Goal: Check status

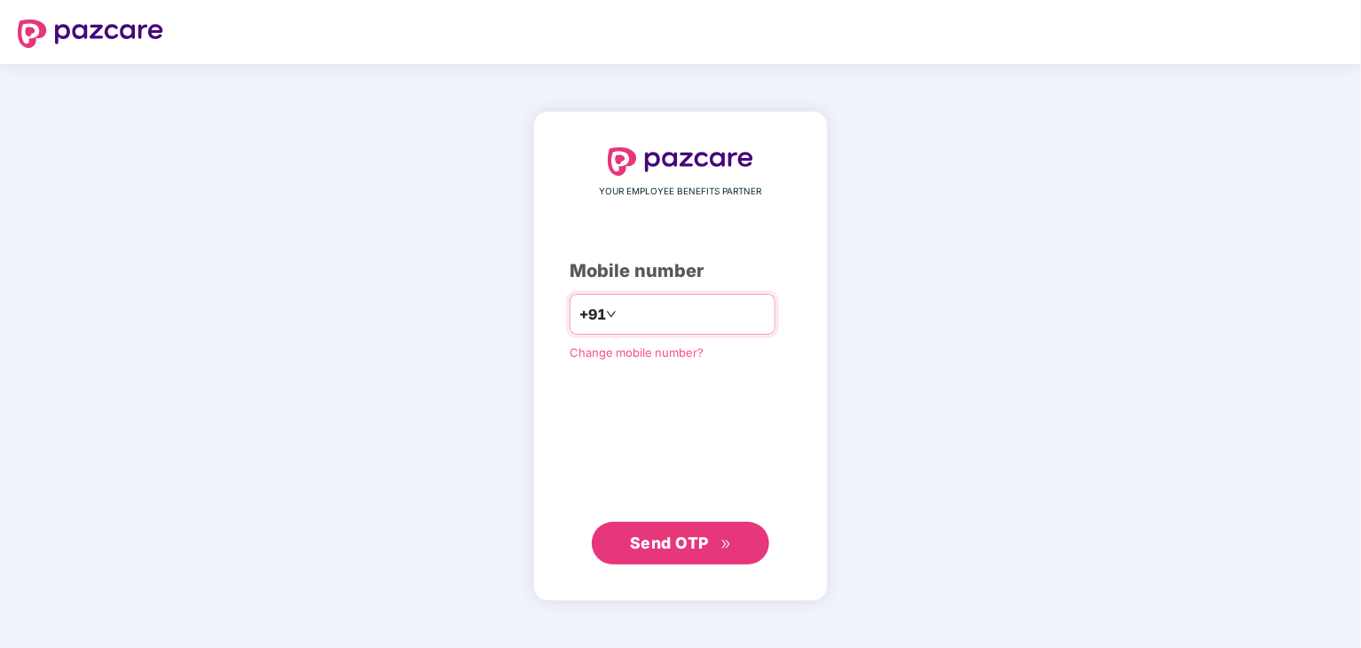
type input "**********"
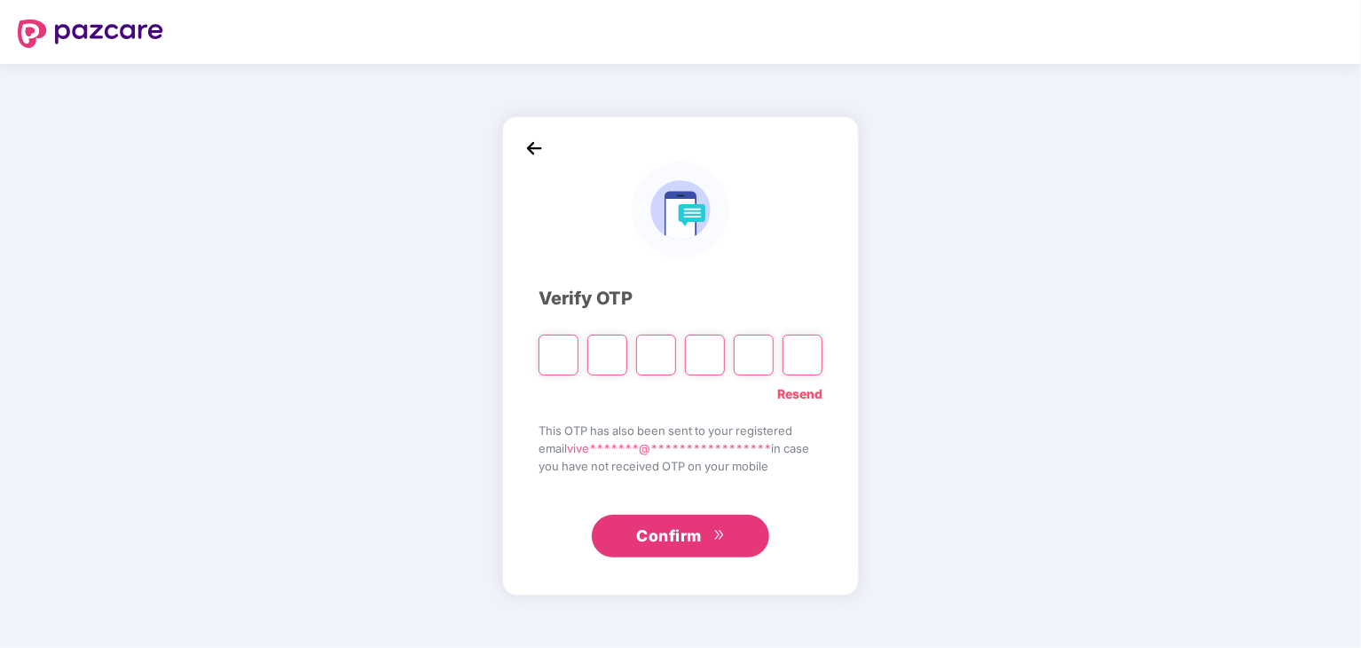
type input "*"
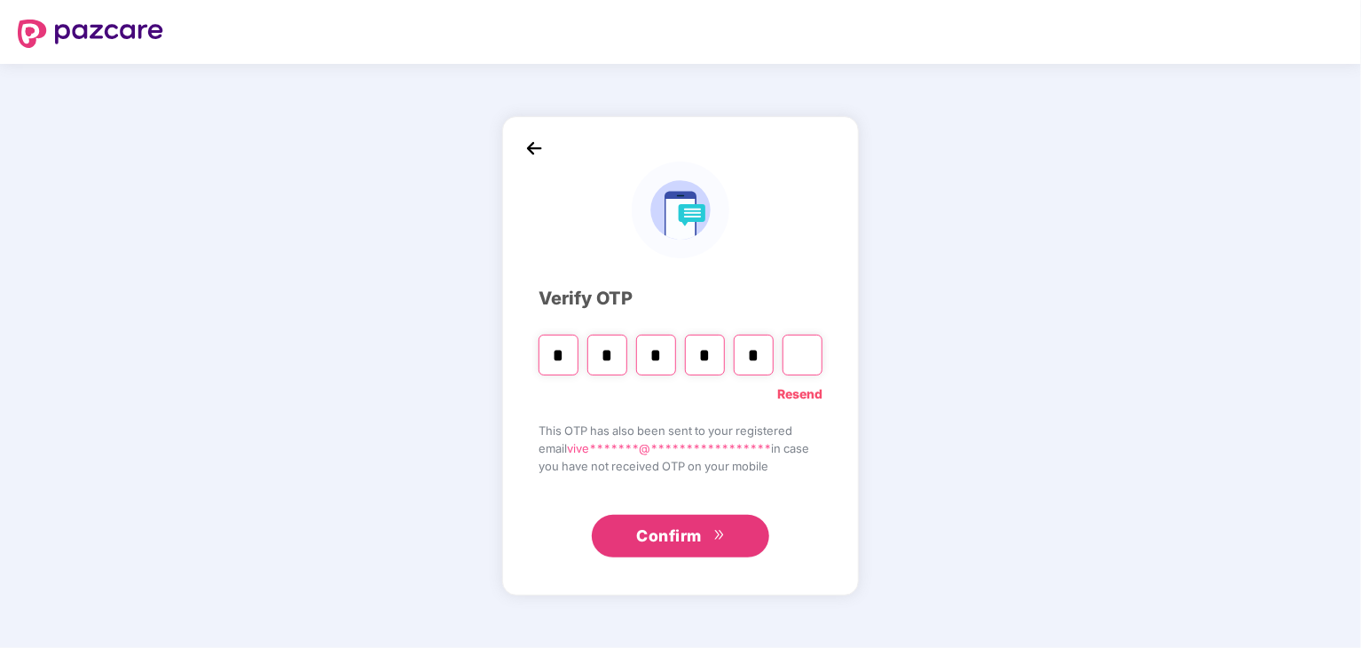
type input "*"
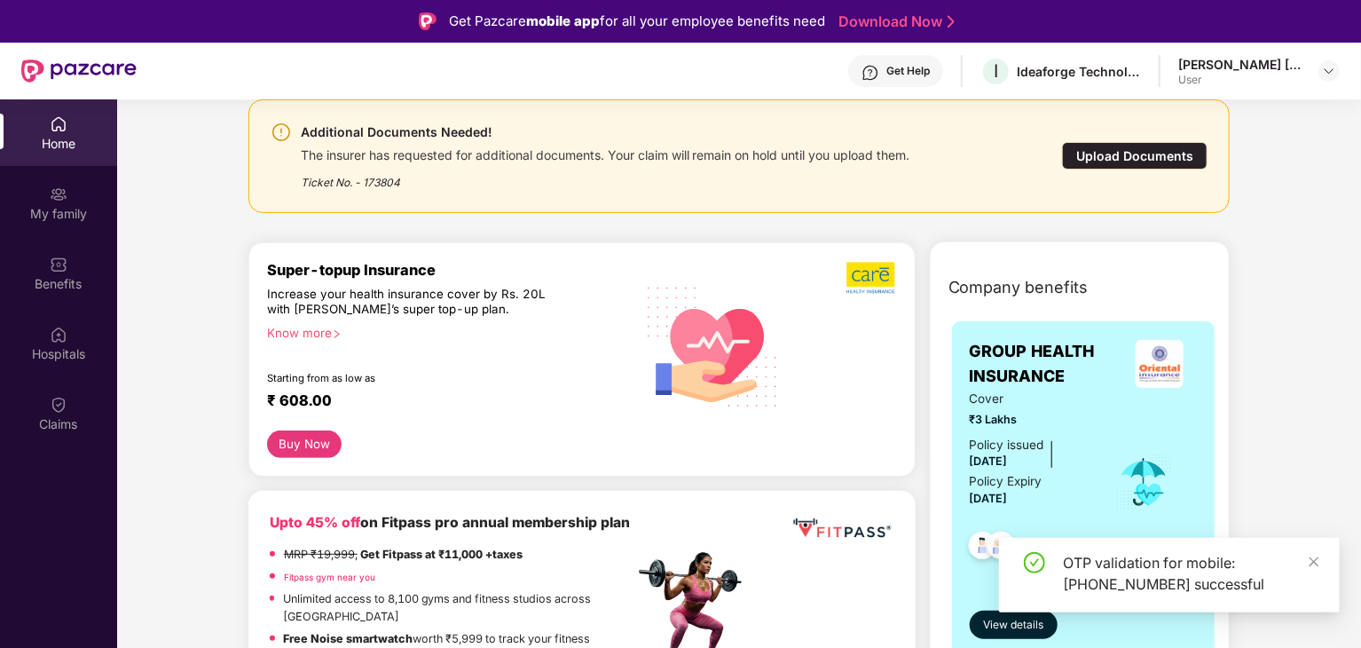
scroll to position [224, 0]
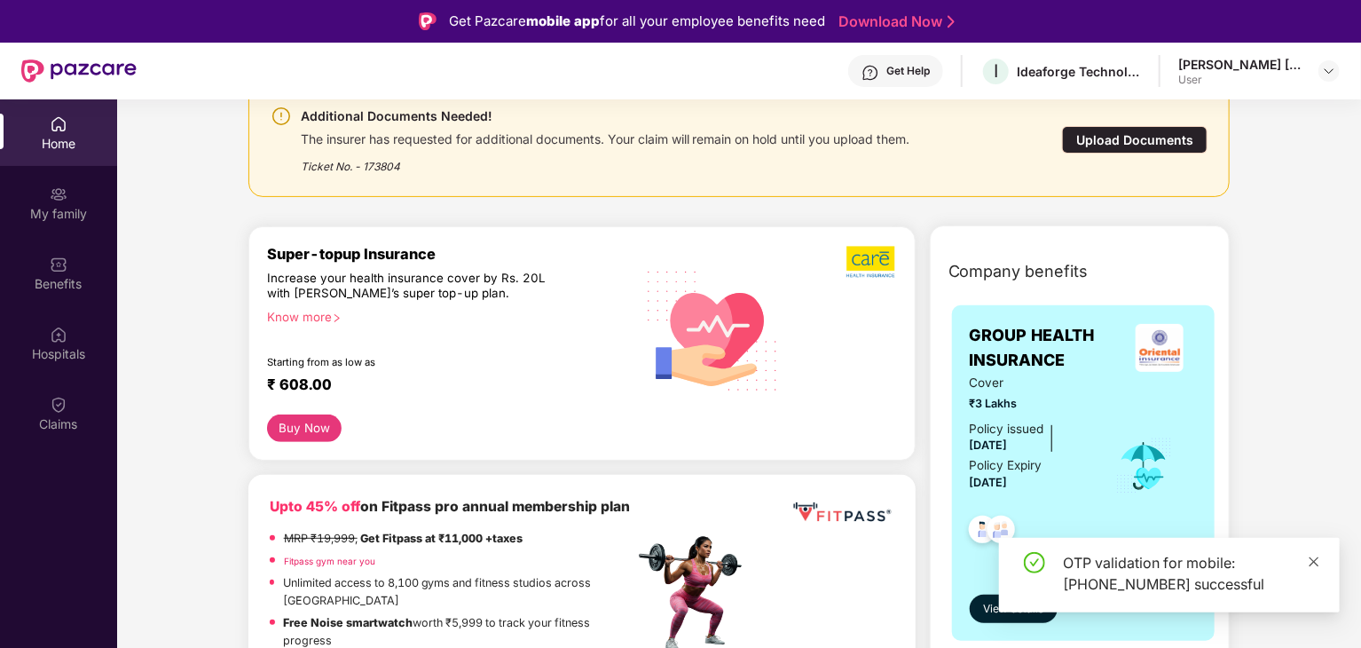
click at [1313, 558] on icon "close" at bounding box center [1314, 561] width 12 height 12
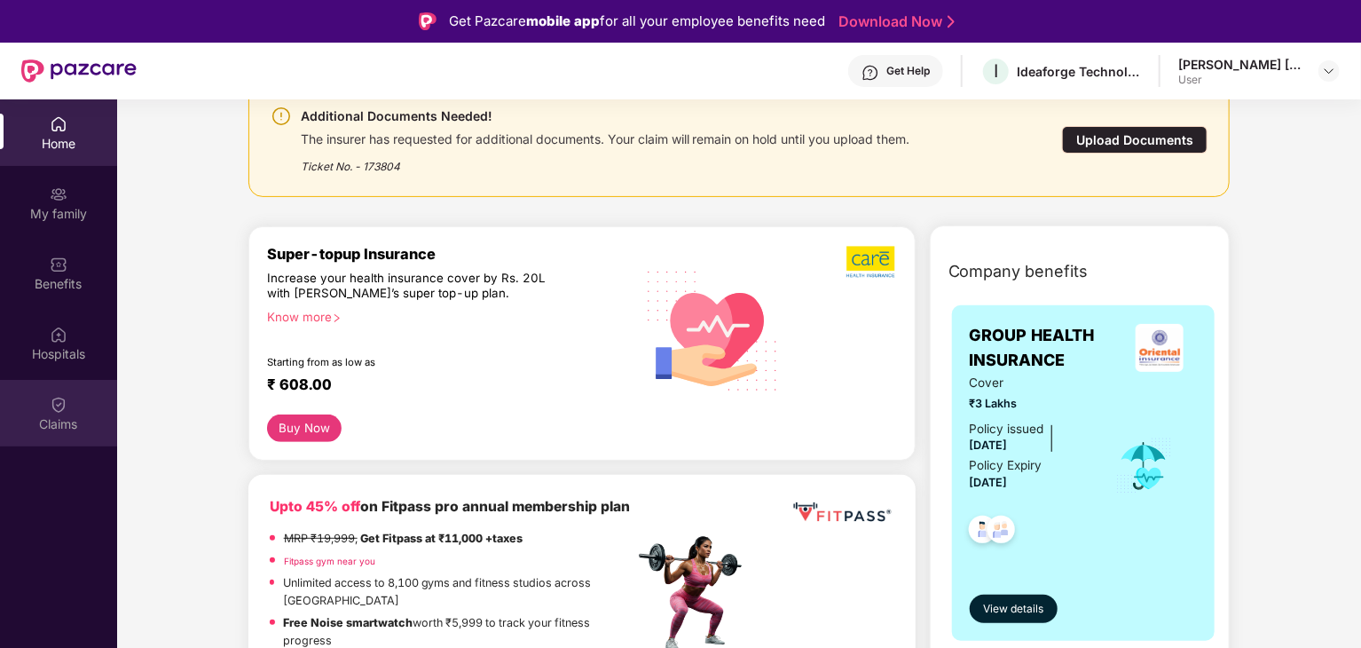
click at [67, 424] on div "Claims" at bounding box center [58, 424] width 117 height 18
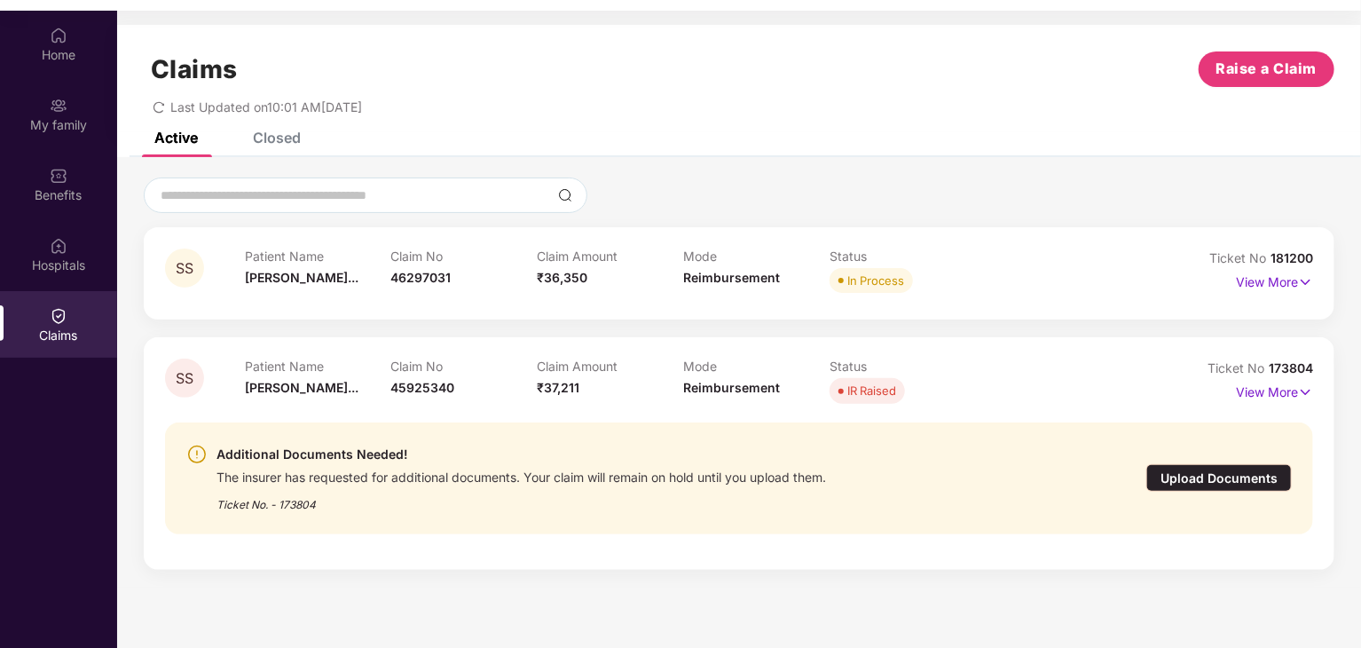
scroll to position [99, 0]
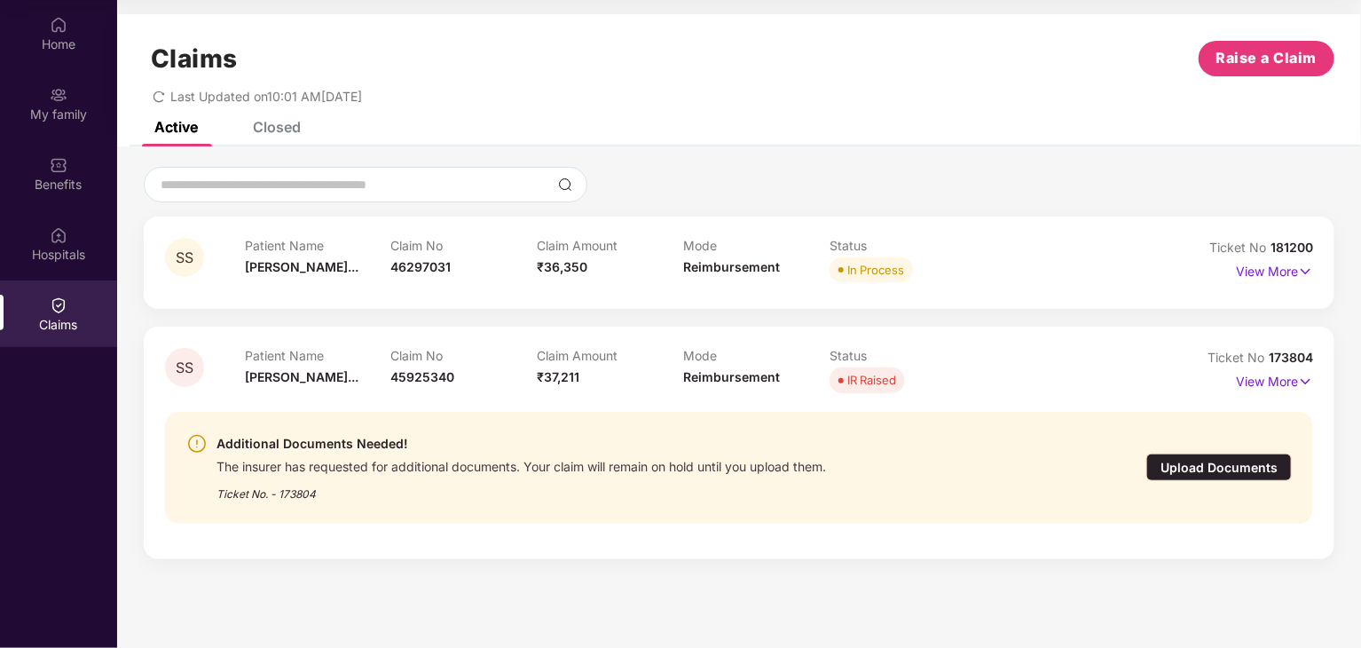
click at [841, 229] on div "SS Patient Name Sneha Shridha... Claim No 46297031 Claim Amount ₹36,350 Mode Re…" at bounding box center [739, 262] width 1190 height 92
click at [1290, 262] on p "View More" at bounding box center [1274, 269] width 77 height 24
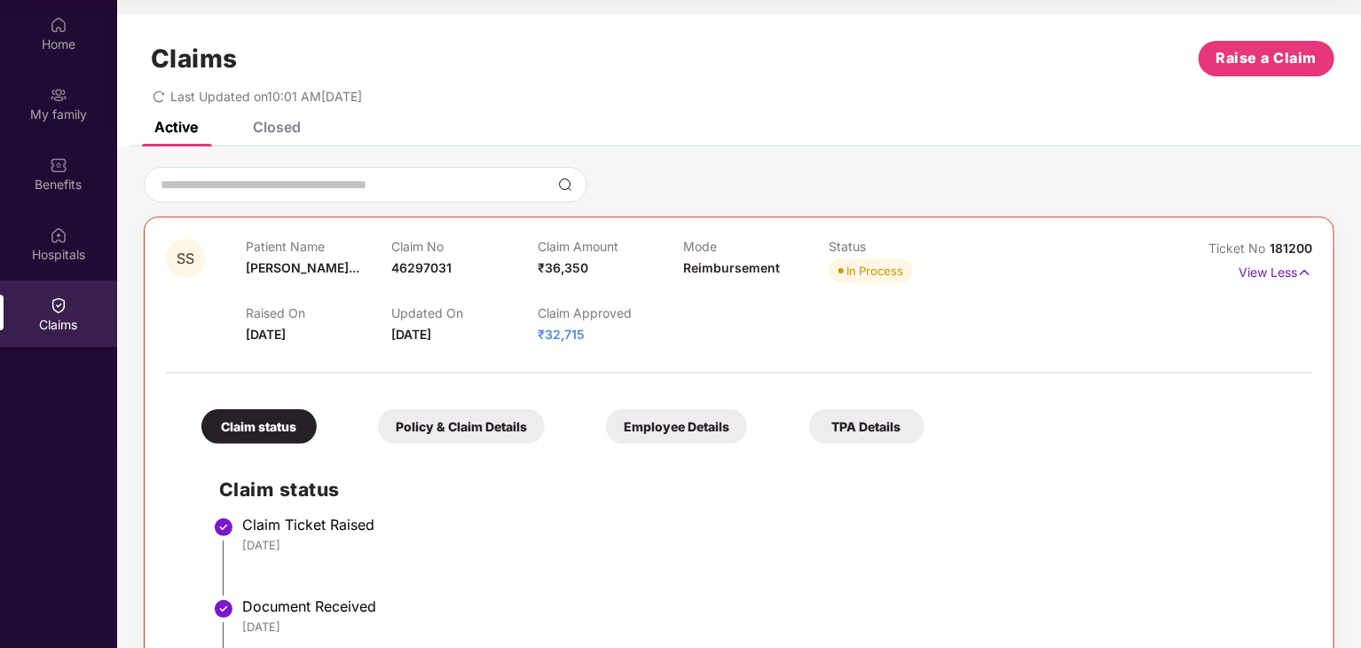
click at [483, 409] on div "Policy & Claim Details" at bounding box center [461, 426] width 167 height 35
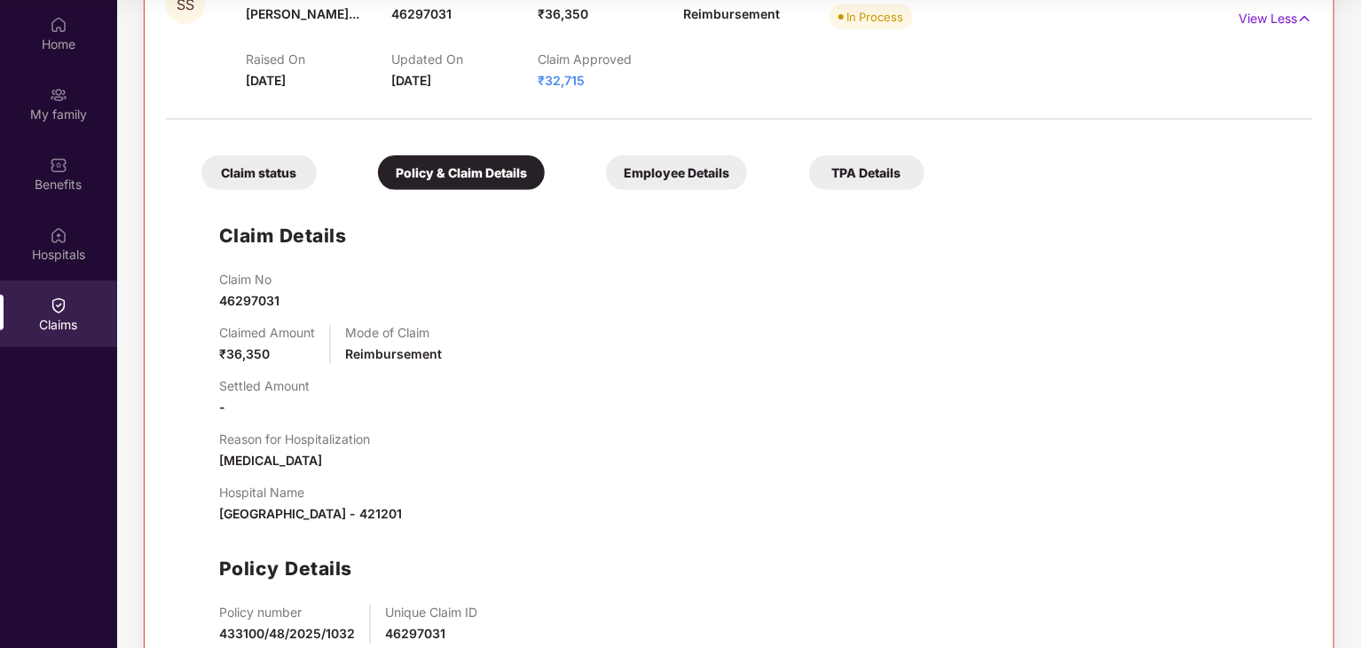
scroll to position [248, 0]
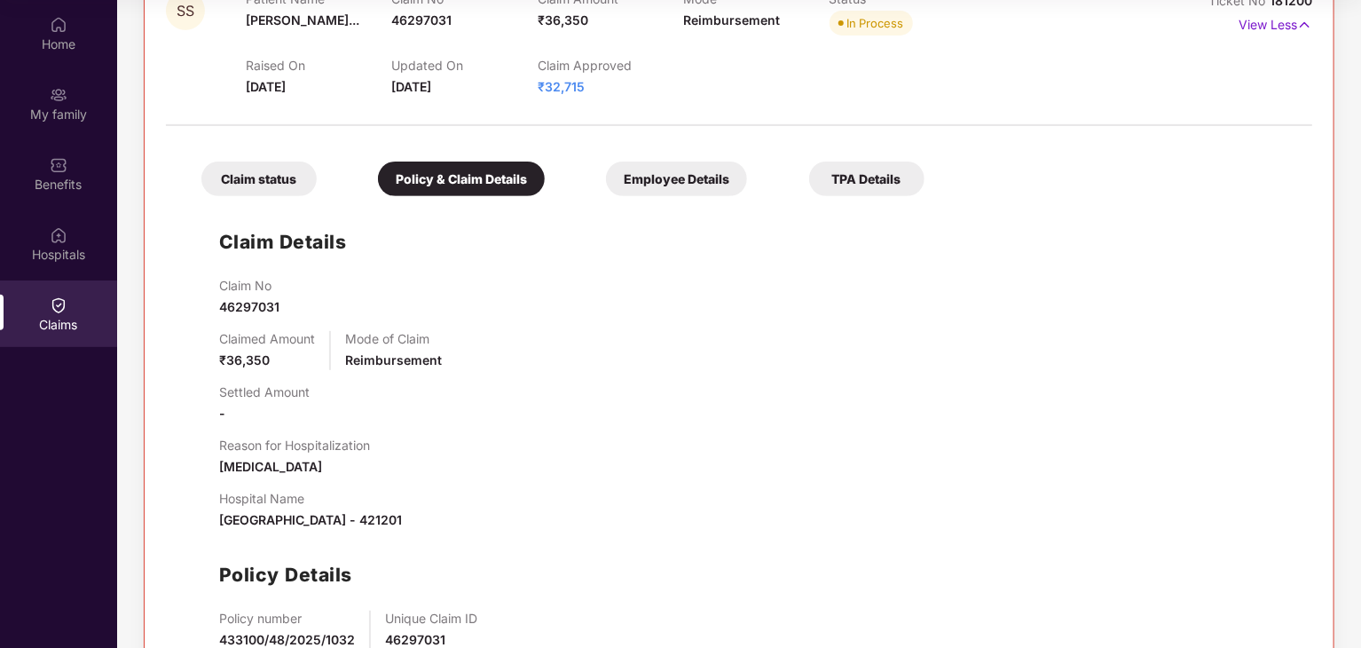
click at [713, 167] on div "Employee Details" at bounding box center [676, 178] width 141 height 35
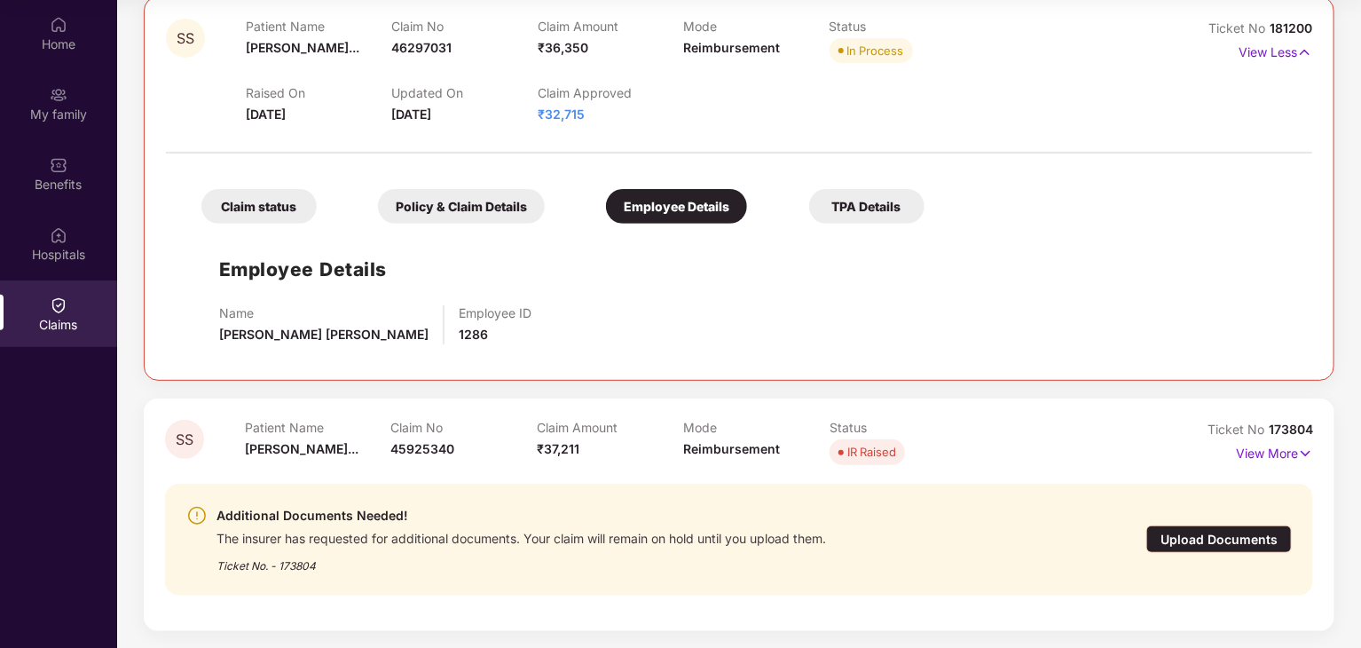
click at [298, 209] on div "Claim status" at bounding box center [258, 206] width 115 height 35
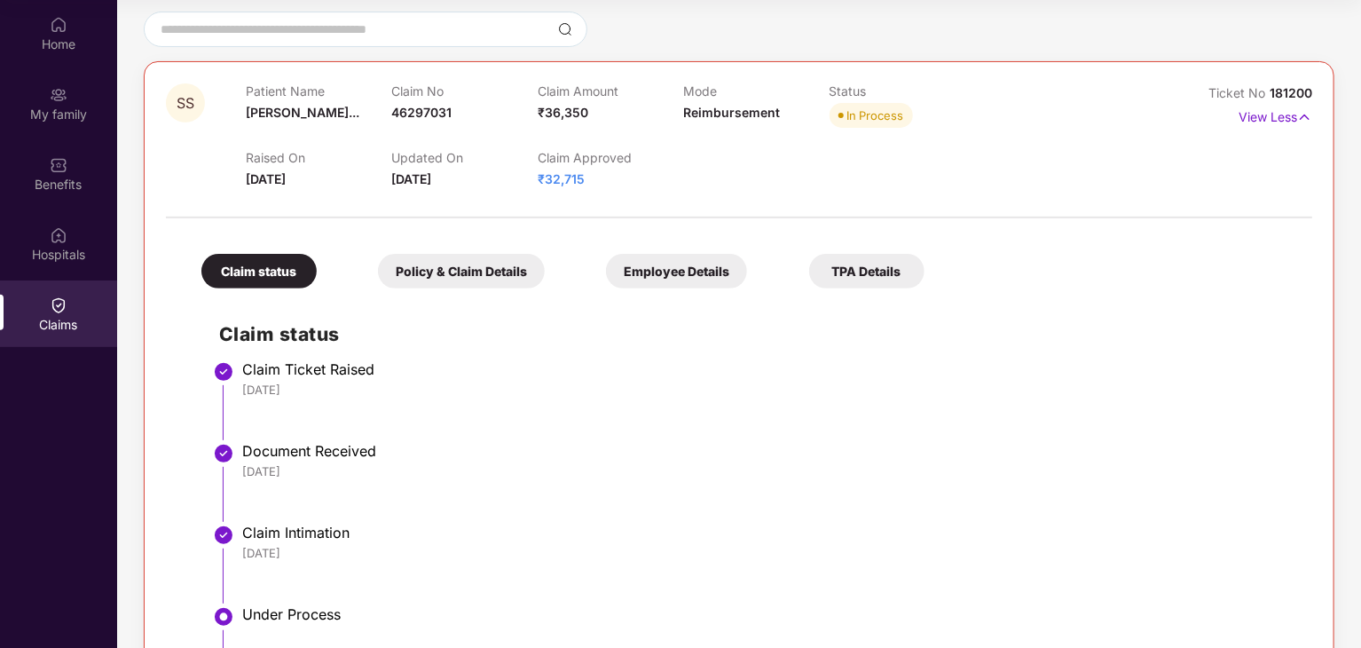
scroll to position [154, 0]
click at [852, 288] on div "TPA Details" at bounding box center [866, 272] width 115 height 35
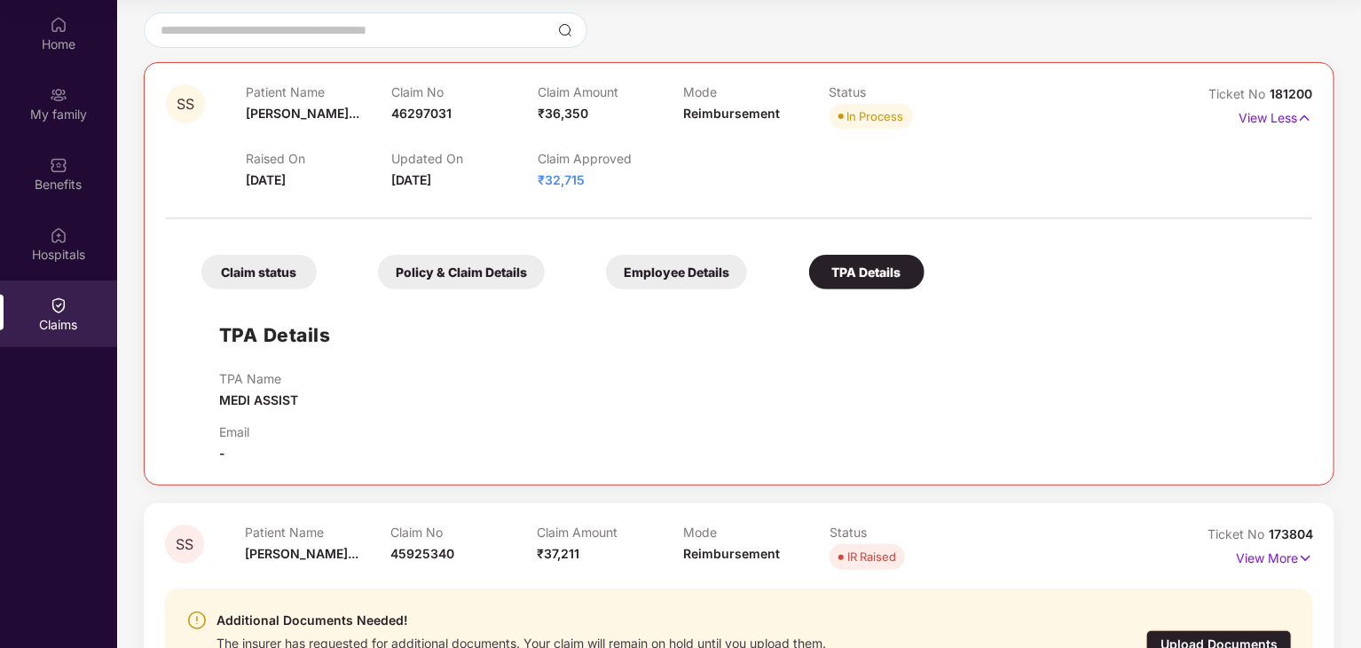
click at [473, 260] on div "Policy & Claim Details" at bounding box center [461, 272] width 167 height 35
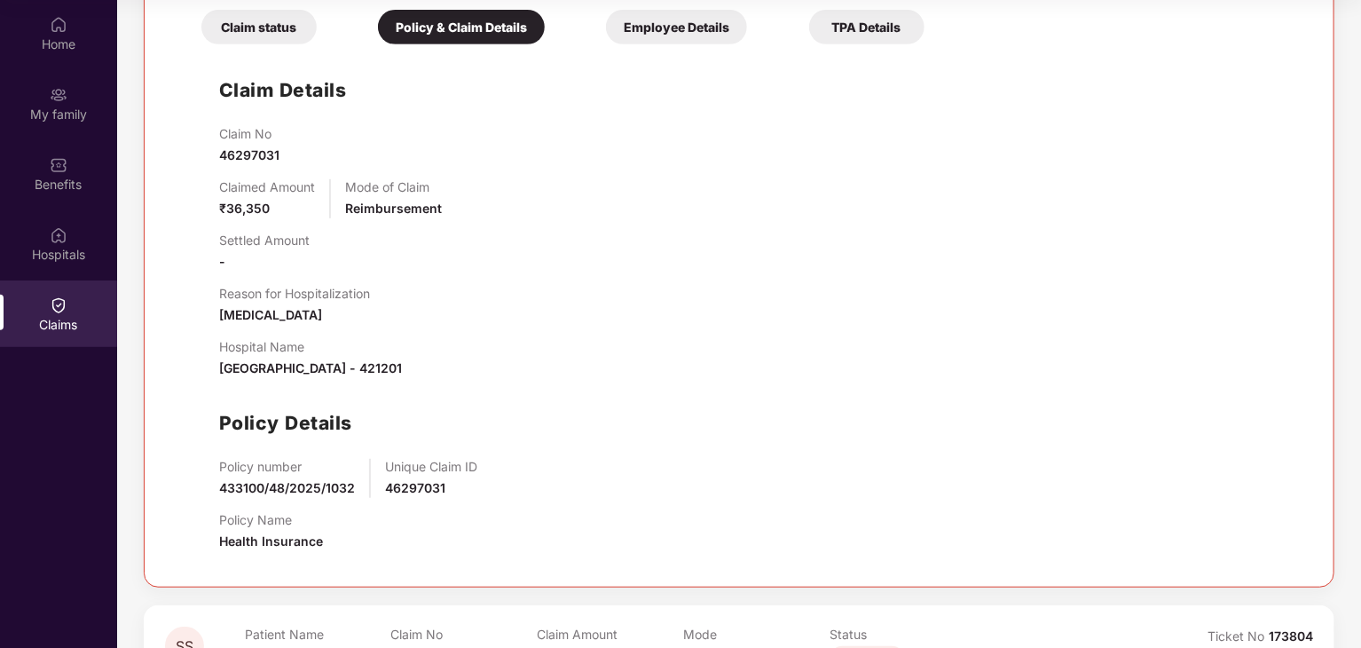
scroll to position [606, 0]
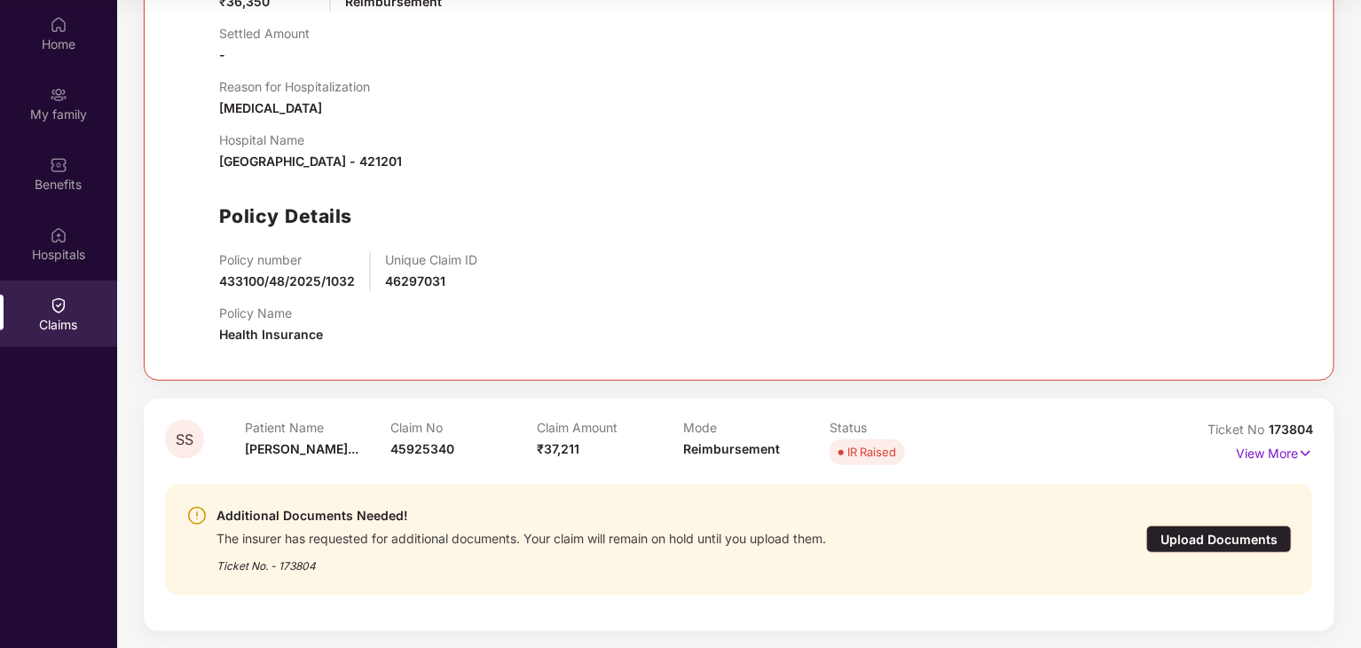
click at [413, 420] on p "Claim No" at bounding box center [464, 427] width 146 height 15
click at [858, 417] on div "SS Patient Name Sneha Shridha... Claim No 45925340 Claim Amount ₹37,211 Mode Re…" at bounding box center [739, 514] width 1190 height 232
click at [1261, 449] on p "View More" at bounding box center [1274, 451] width 77 height 24
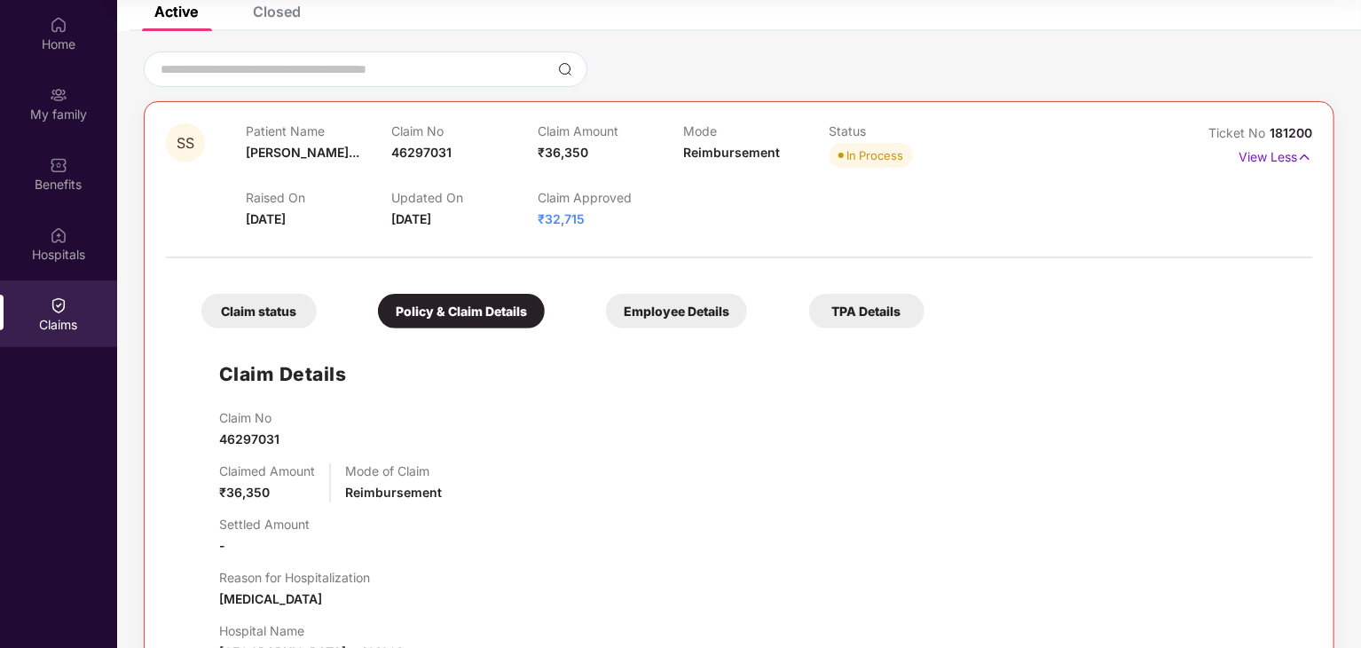
scroll to position [0, 0]
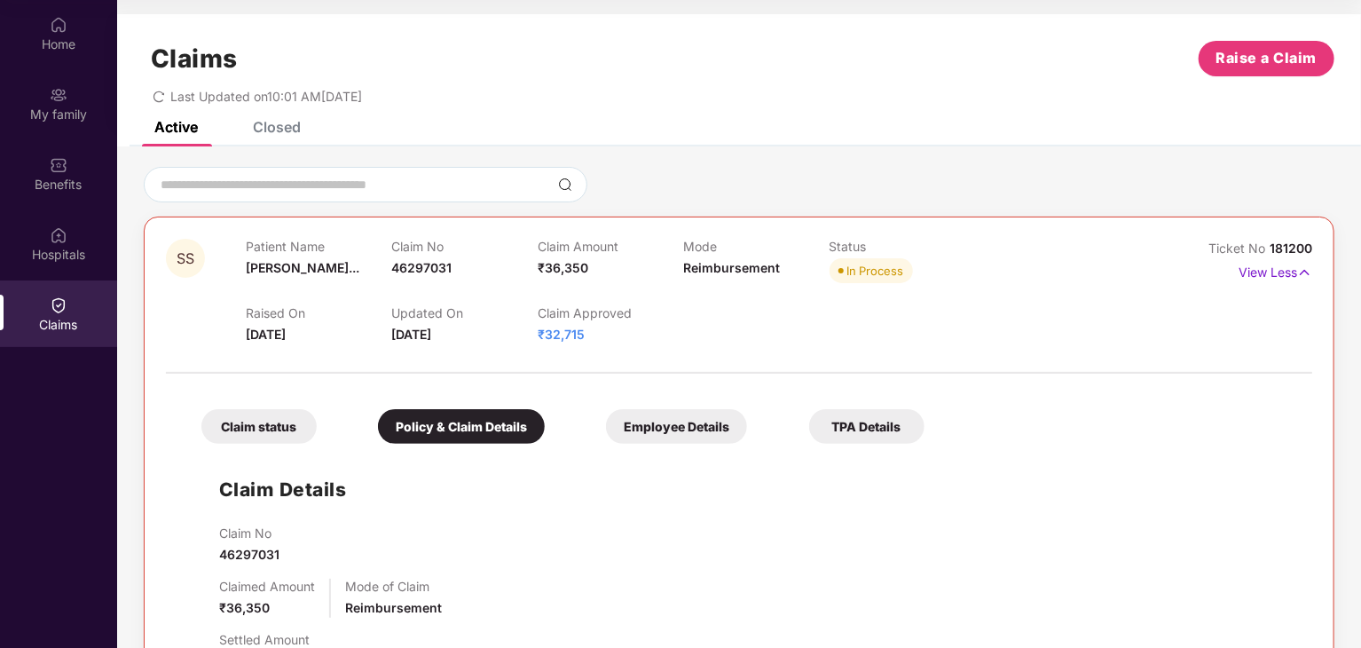
click at [287, 132] on div "Closed" at bounding box center [277, 127] width 48 height 18
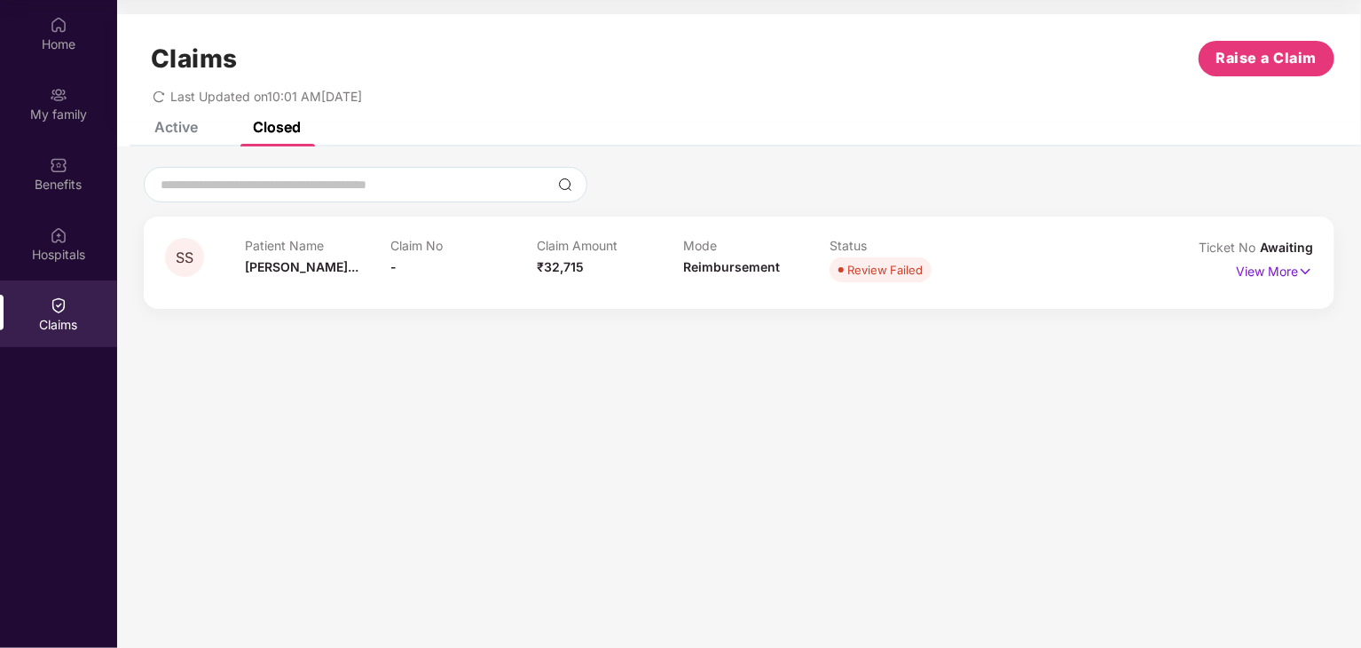
click at [179, 134] on div "Active" at bounding box center [175, 127] width 43 height 18
